Goal: Task Accomplishment & Management: Manage account settings

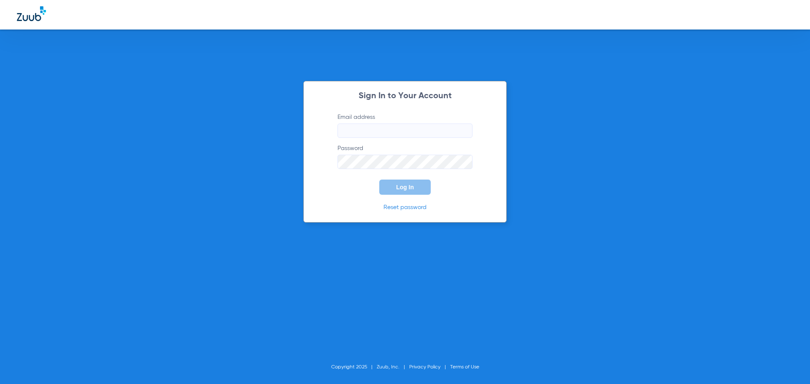
type input "[EMAIL_ADDRESS][DOMAIN_NAME]"
click at [401, 188] on span "Log In" at bounding box center [405, 187] width 18 height 7
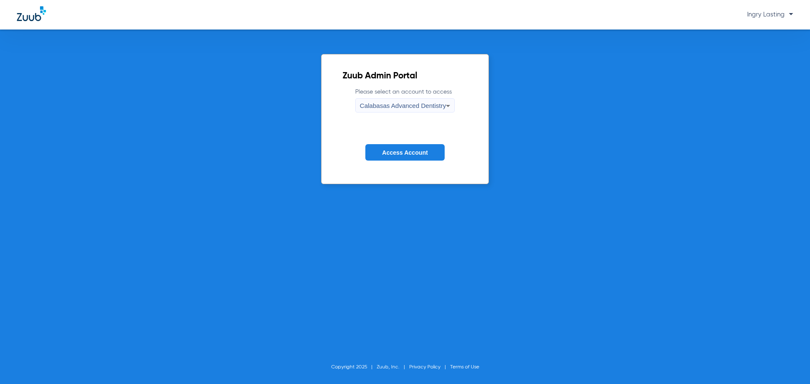
click at [378, 106] on span "Calabasas Advanced Dentistry" at bounding box center [403, 105] width 86 height 7
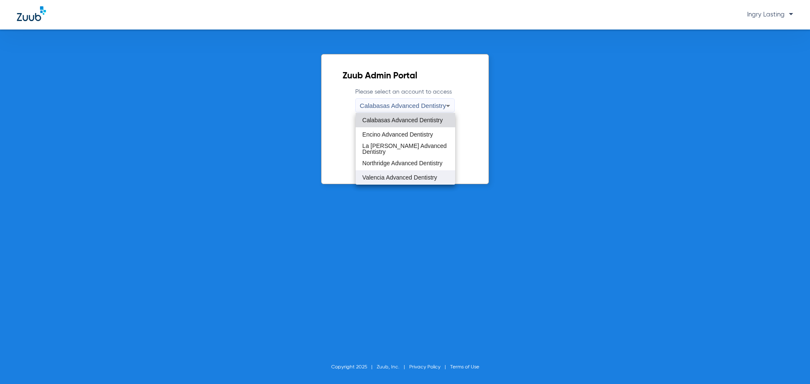
click at [391, 180] on span "Valencia Advanced Dentistry" at bounding box center [399, 178] width 75 height 6
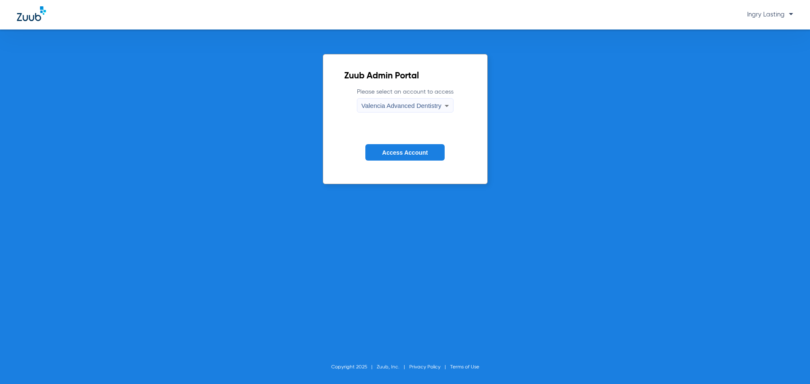
click at [379, 164] on form "Please select an account to access Valencia Advanced Dentistry Access Account" at bounding box center [405, 131] width 122 height 86
click at [377, 158] on button "Access Account" at bounding box center [404, 152] width 79 height 16
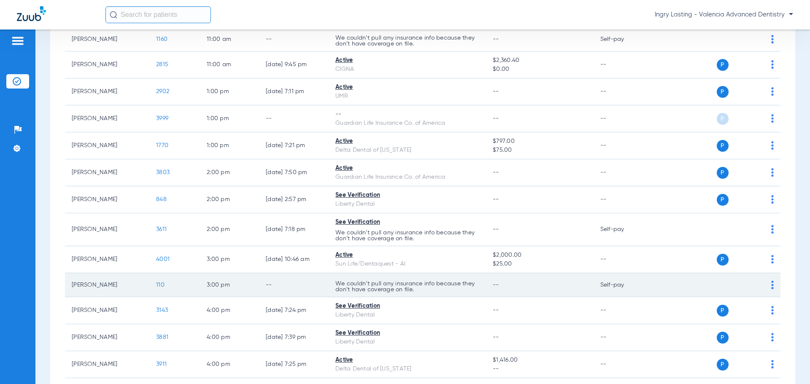
scroll to position [572, 0]
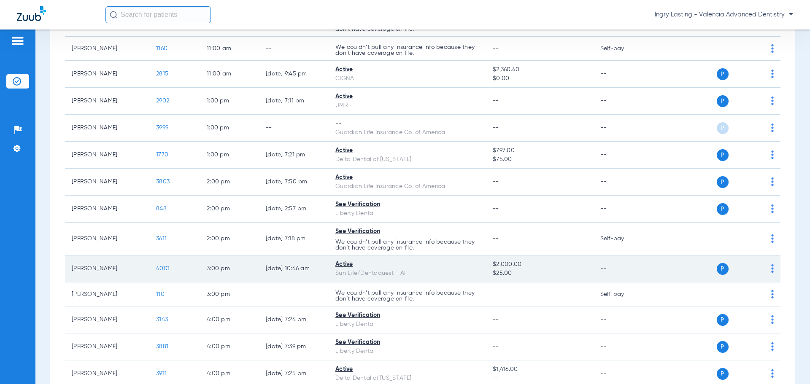
click at [162, 266] on td "4001" at bounding box center [174, 269] width 51 height 27
click at [162, 269] on span "4001" at bounding box center [162, 269] width 13 height 6
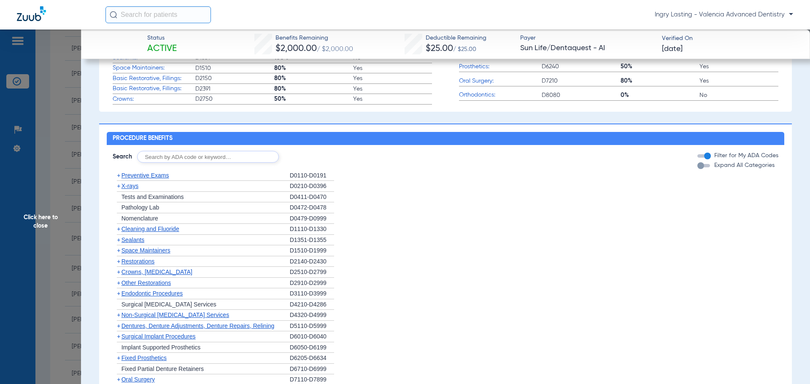
scroll to position [591, 0]
